Goal: Find contact information: Find contact information

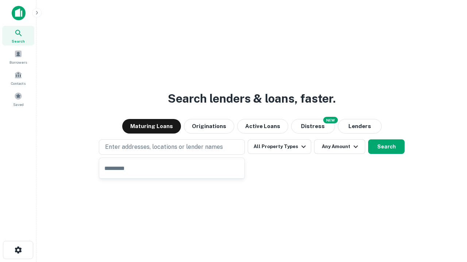
type input "**********"
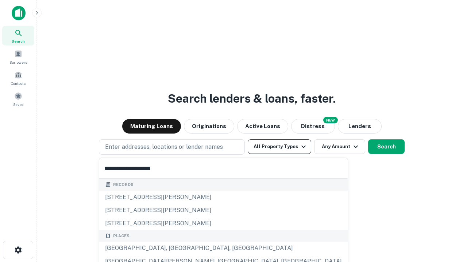
click at [279, 147] on button "All Property Types" at bounding box center [278, 147] width 63 height 15
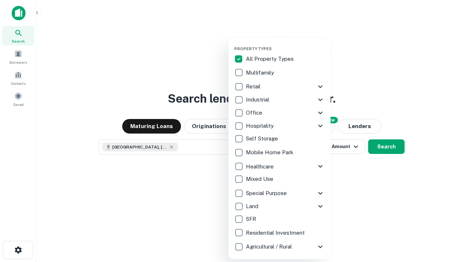
click at [285, 44] on button "button" at bounding box center [285, 44] width 102 height 0
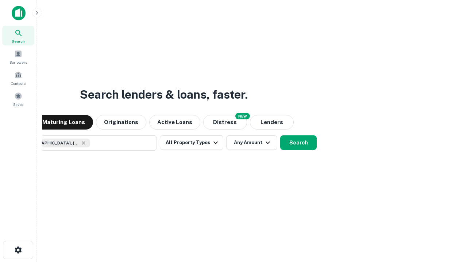
scroll to position [12, 0]
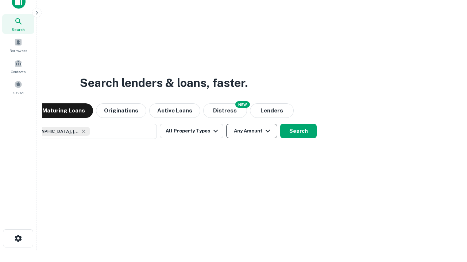
click at [226, 124] on button "Any Amount" at bounding box center [251, 131] width 51 height 15
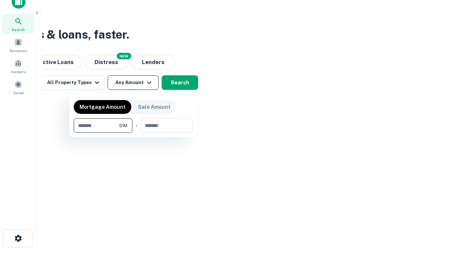
type input "*******"
click at [133, 133] on button "button" at bounding box center [133, 133] width 119 height 0
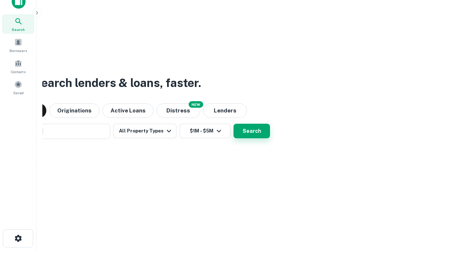
click at [233, 124] on button "Search" at bounding box center [251, 131] width 36 height 15
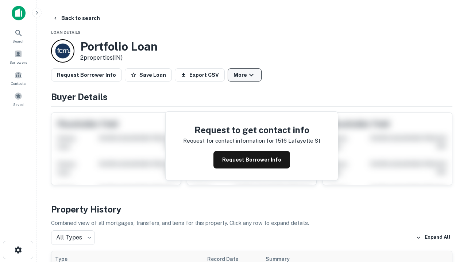
click at [244, 75] on button "More" at bounding box center [244, 75] width 34 height 13
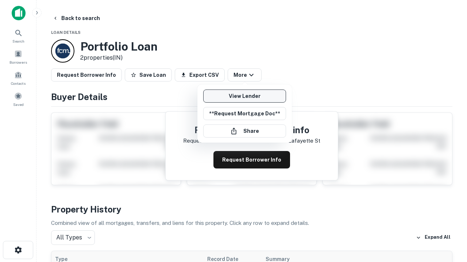
click at [244, 96] on link "View Lender" at bounding box center [244, 96] width 83 height 13
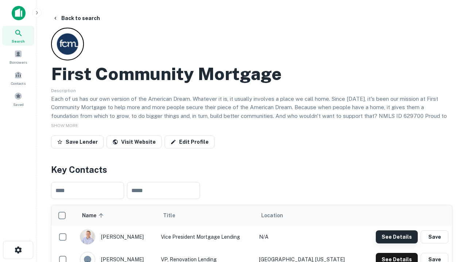
click at [396, 237] on button "See Details" at bounding box center [396, 237] width 42 height 13
click at [18, 250] on icon "button" at bounding box center [18, 250] width 9 height 9
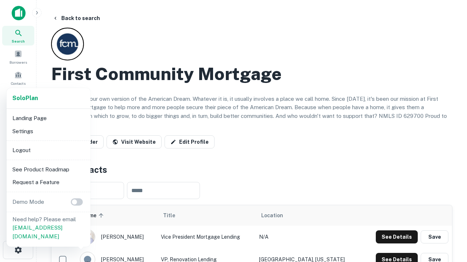
click at [48, 150] on li "Logout" at bounding box center [48, 150] width 78 height 13
